Goal: Check status

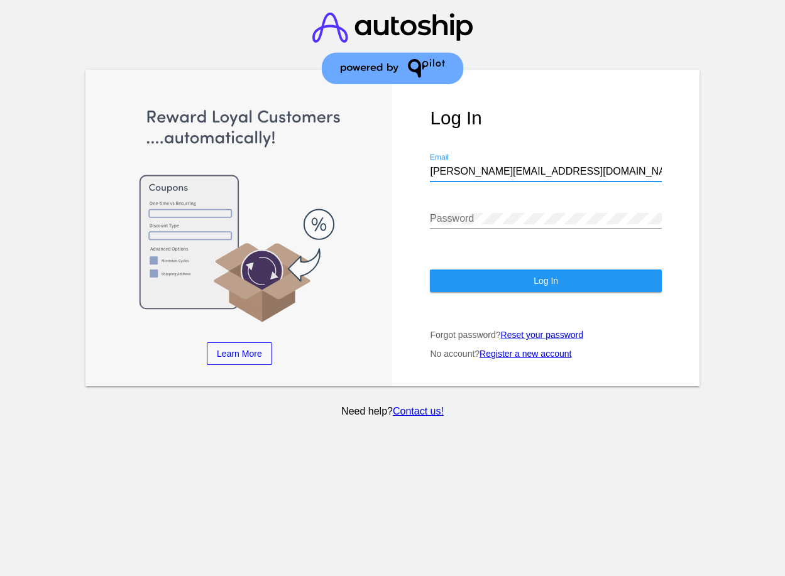
type input "Erikson@qpilot.cloud"
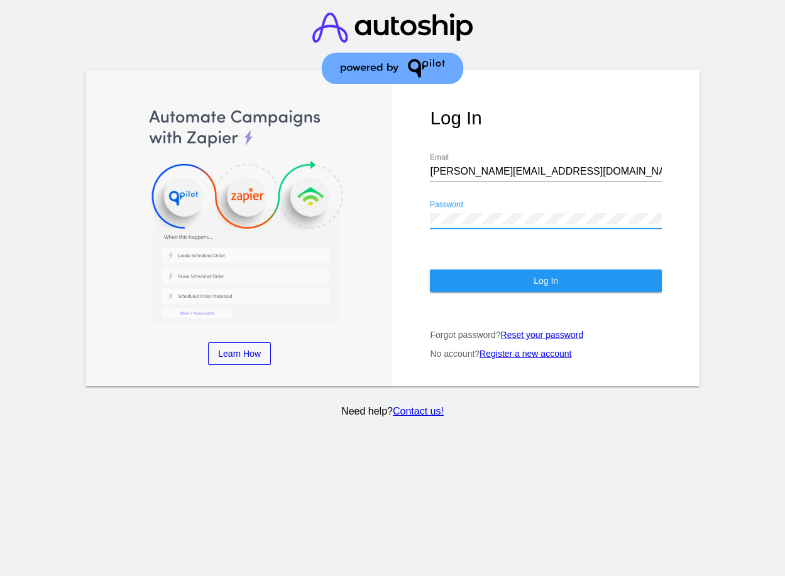
click at [546, 281] on span "Log In" at bounding box center [546, 281] width 25 height 10
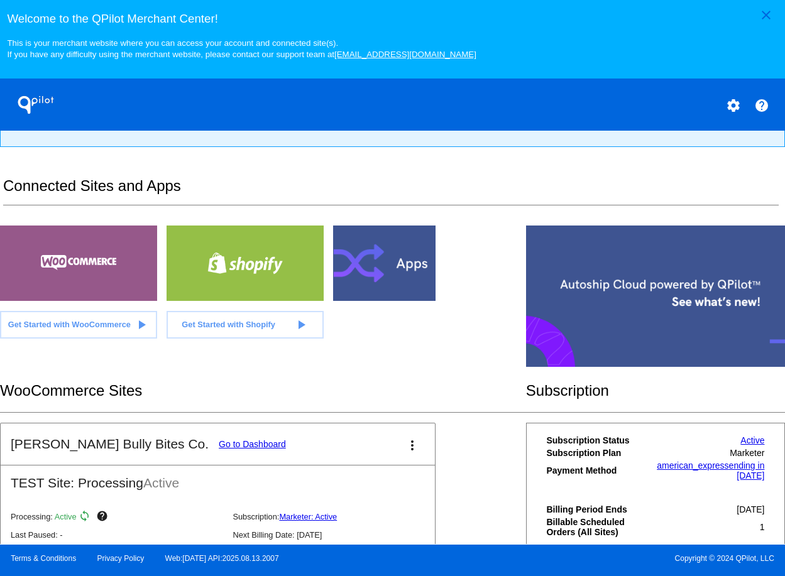
scroll to position [260, 0]
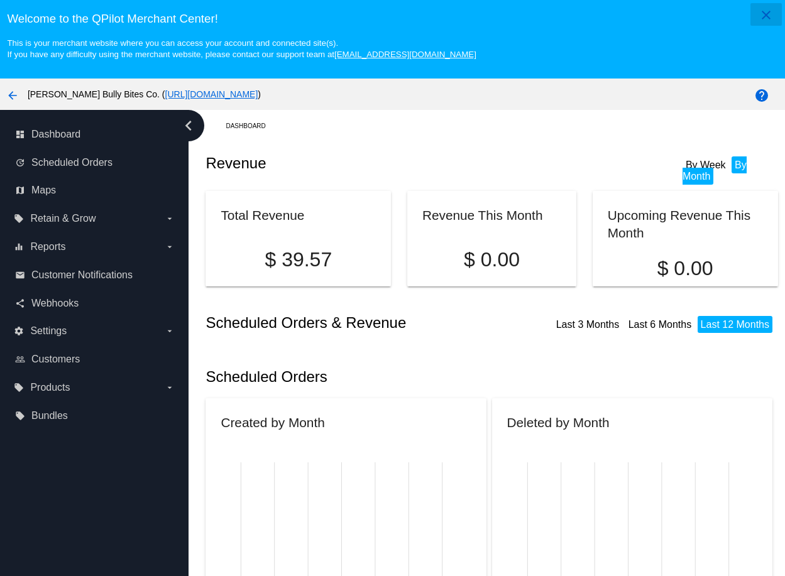
click at [759, 14] on mat-icon "close" at bounding box center [766, 15] width 15 height 15
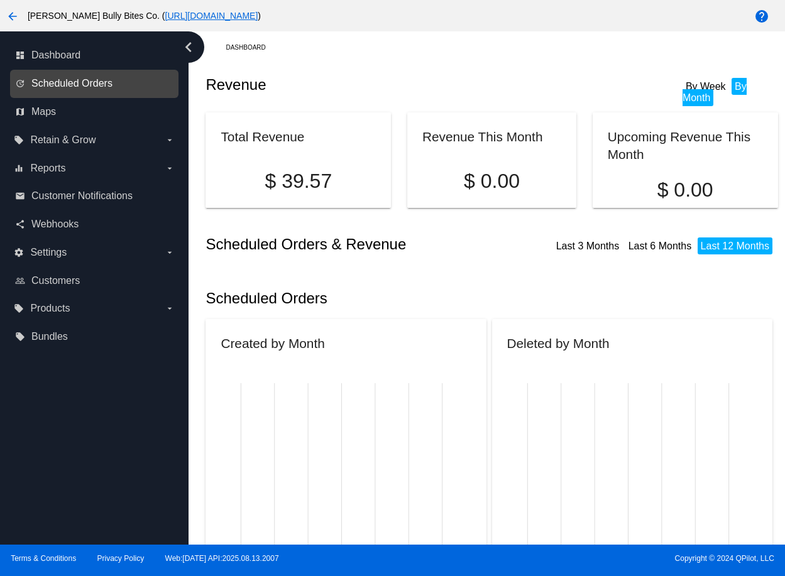
click at [94, 84] on span "Scheduled Orders" at bounding box center [71, 83] width 81 height 11
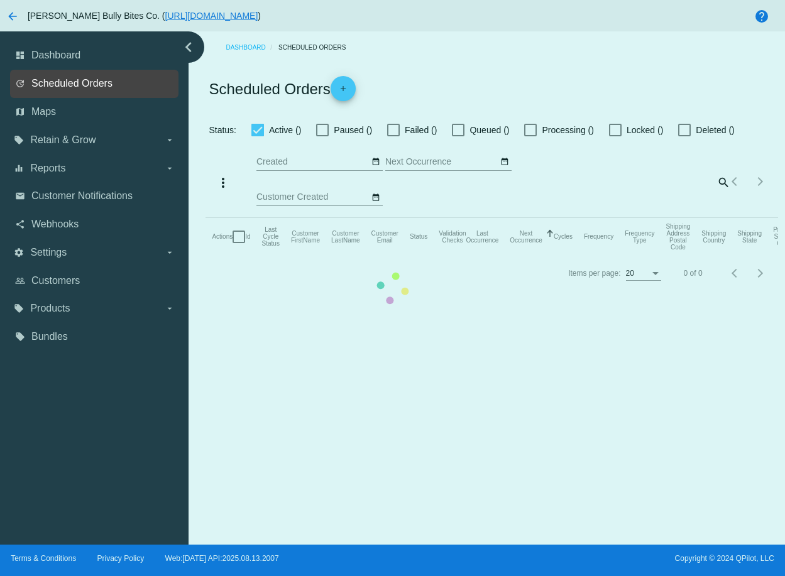
checkbox input "true"
